Goal: Check status

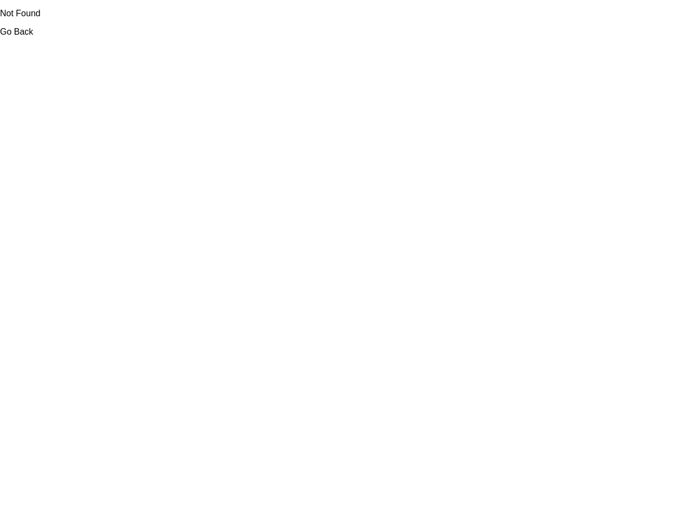
click at [16, 31] on link "Go Back" at bounding box center [16, 31] width 33 height 9
